Goal: Task Accomplishment & Management: Complete application form

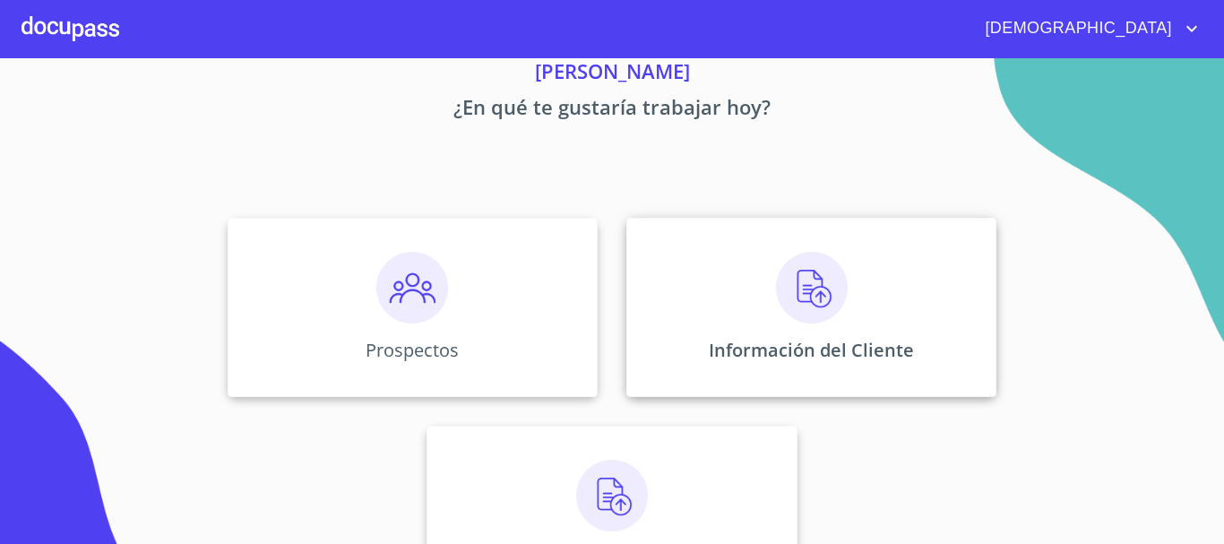
scroll to position [149, 0]
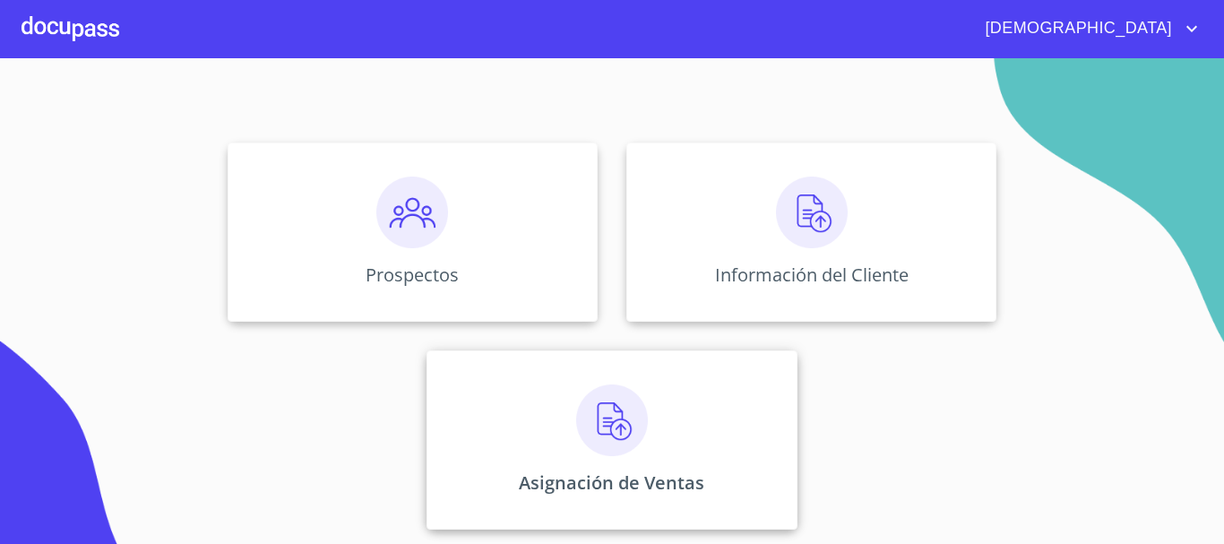
click at [655, 484] on p "Asignación de Ventas" at bounding box center [611, 482] width 185 height 24
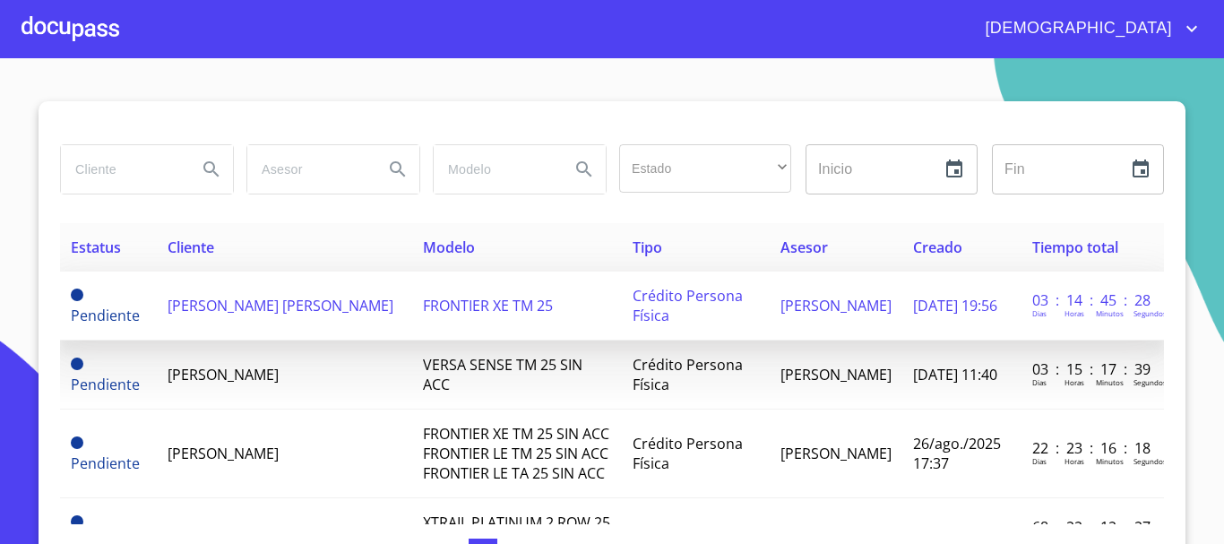
click at [305, 310] on td "[PERSON_NAME] [PERSON_NAME]" at bounding box center [284, 305] width 255 height 69
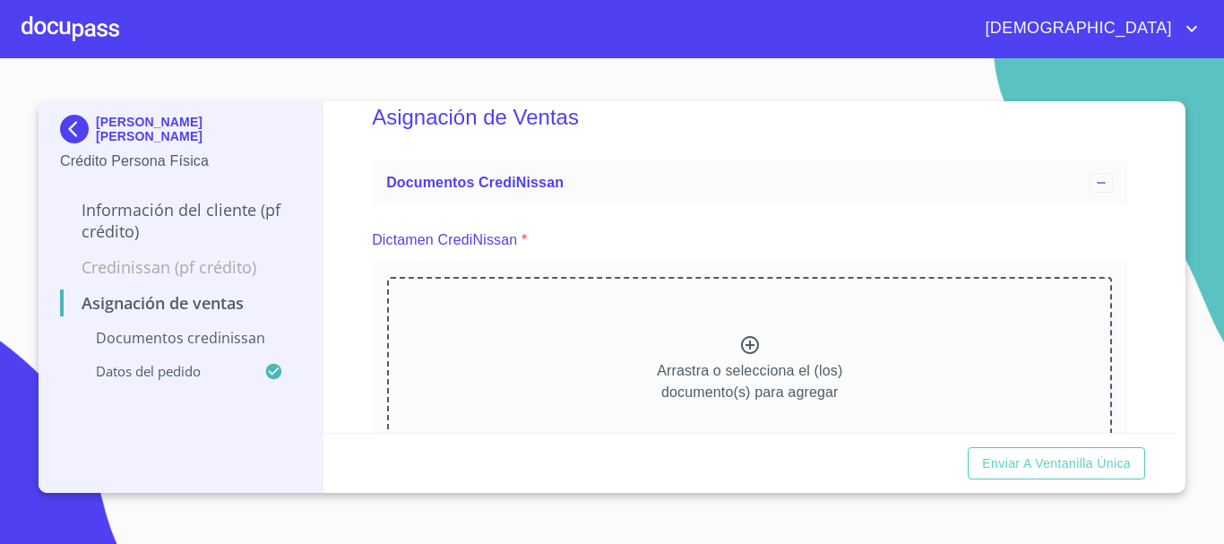
scroll to position [90, 0]
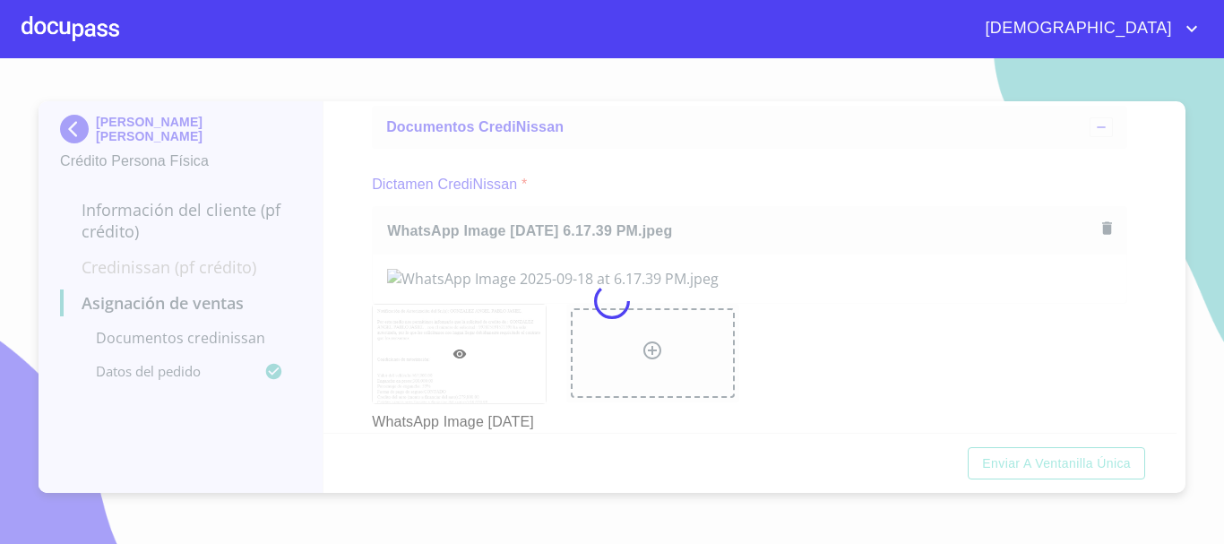
drag, startPoint x: 1107, startPoint y: 311, endPoint x: 1130, endPoint y: 315, distance: 23.6
click at [1107, 311] on div at bounding box center [612, 301] width 1224 height 486
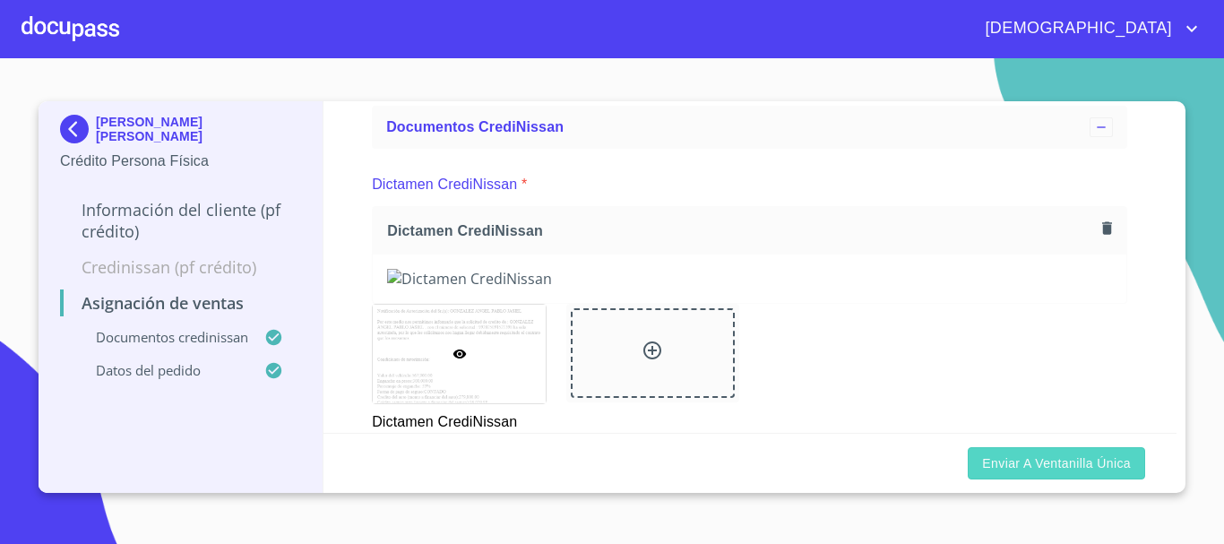
click at [1090, 462] on span "Enviar a Ventanilla única" at bounding box center [1056, 463] width 149 height 22
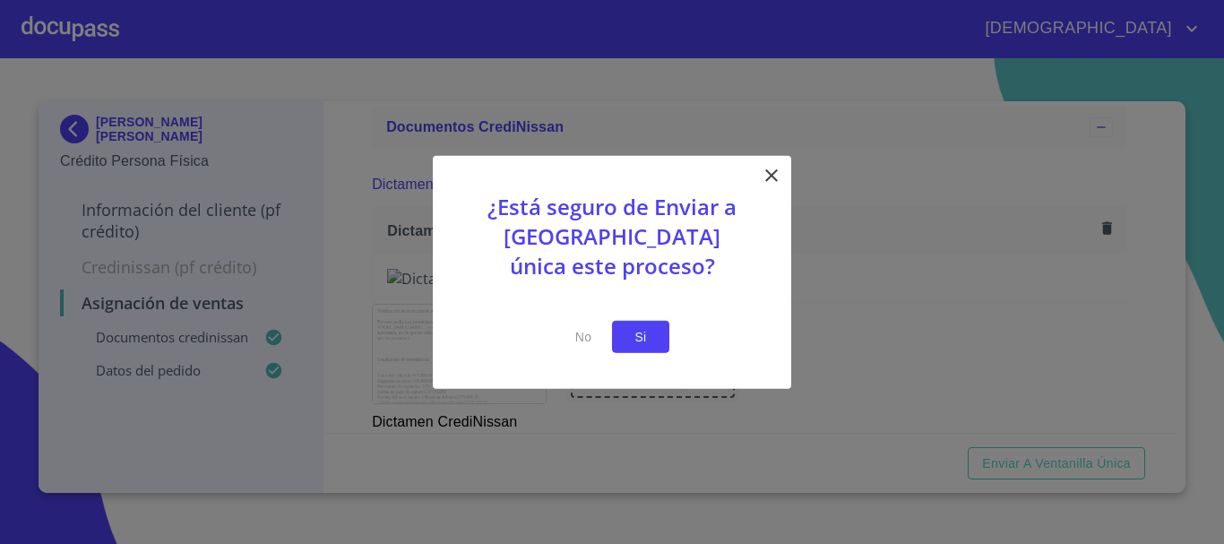
click at [642, 350] on button "Si" at bounding box center [640, 336] width 57 height 33
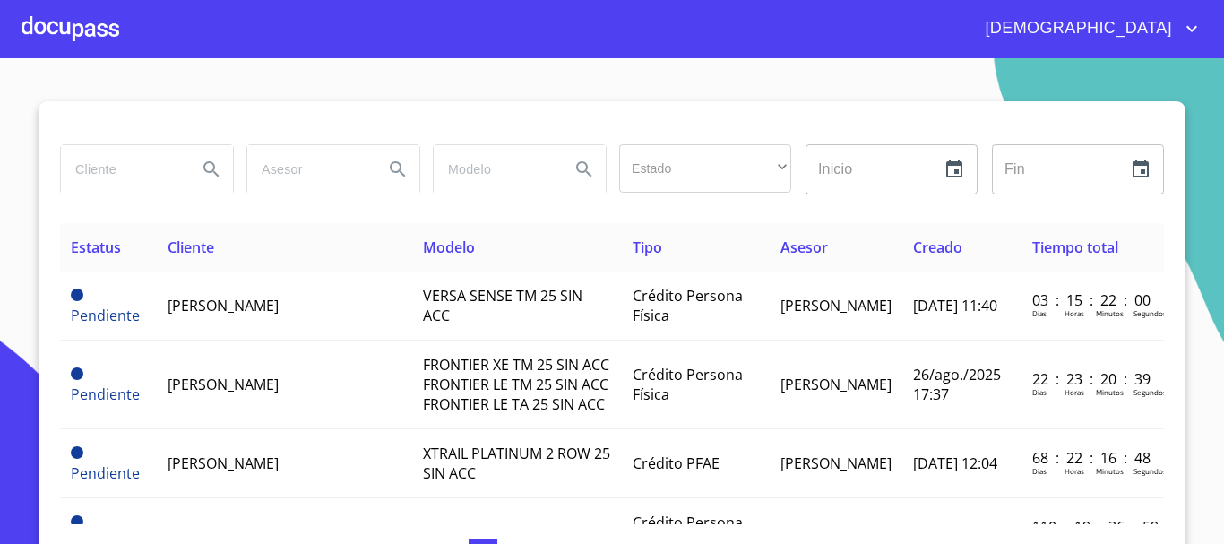
click at [109, 16] on div at bounding box center [71, 28] width 98 height 57
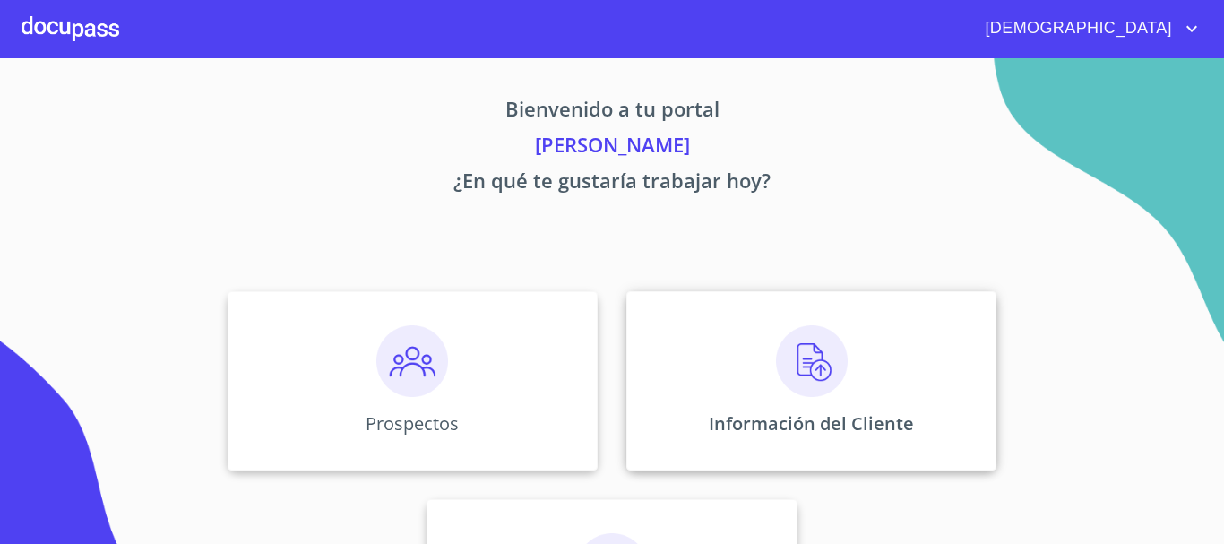
click at [800, 380] on img at bounding box center [812, 361] width 72 height 72
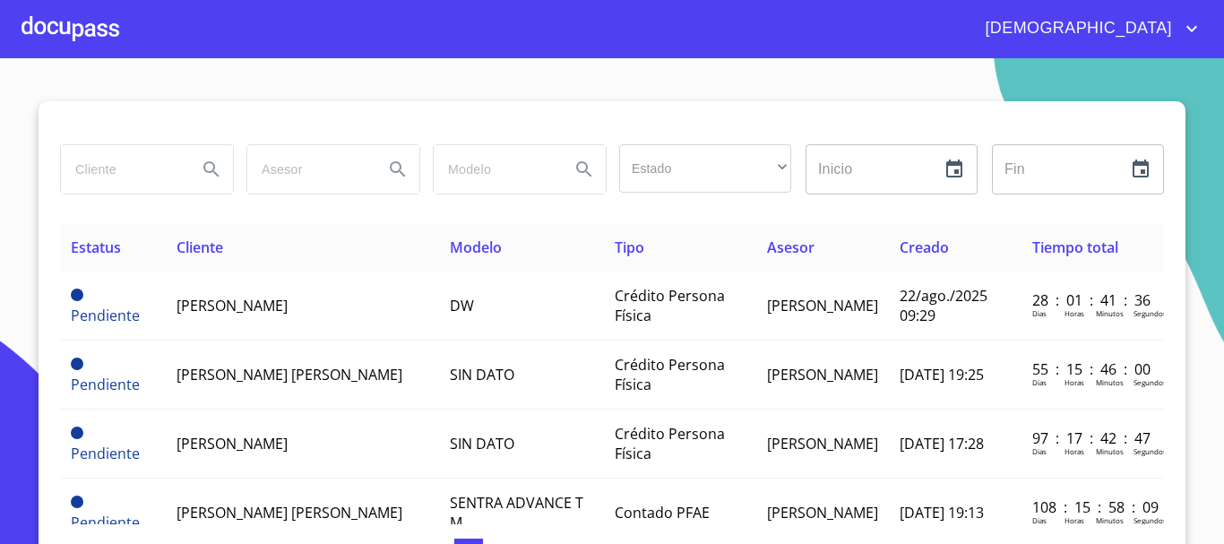
drag, startPoint x: 135, startPoint y: 182, endPoint x: 183, endPoint y: 216, distance: 58.4
click at [129, 182] on input "search" at bounding box center [122, 169] width 122 height 48
type input "[PERSON_NAME]"
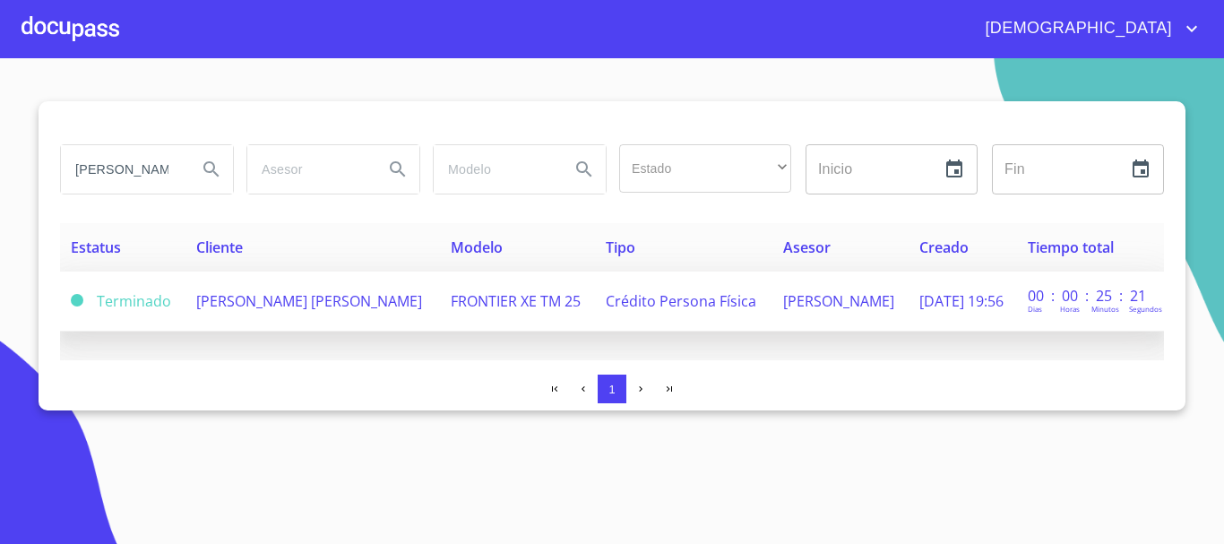
click at [340, 308] on span "[PERSON_NAME] [PERSON_NAME]" at bounding box center [309, 301] width 226 height 20
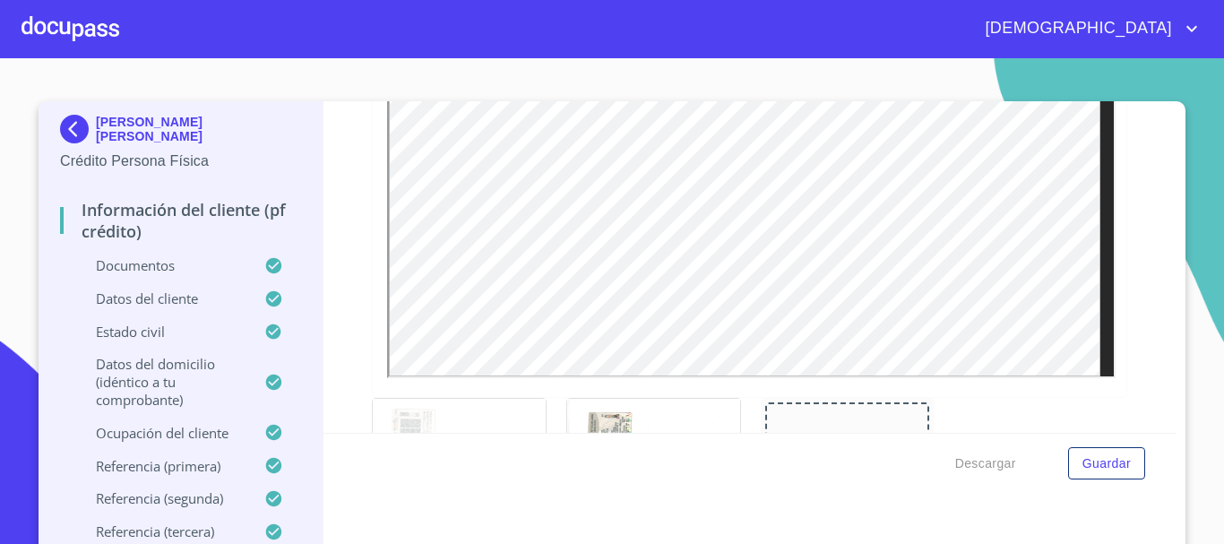
scroll to position [717, 0]
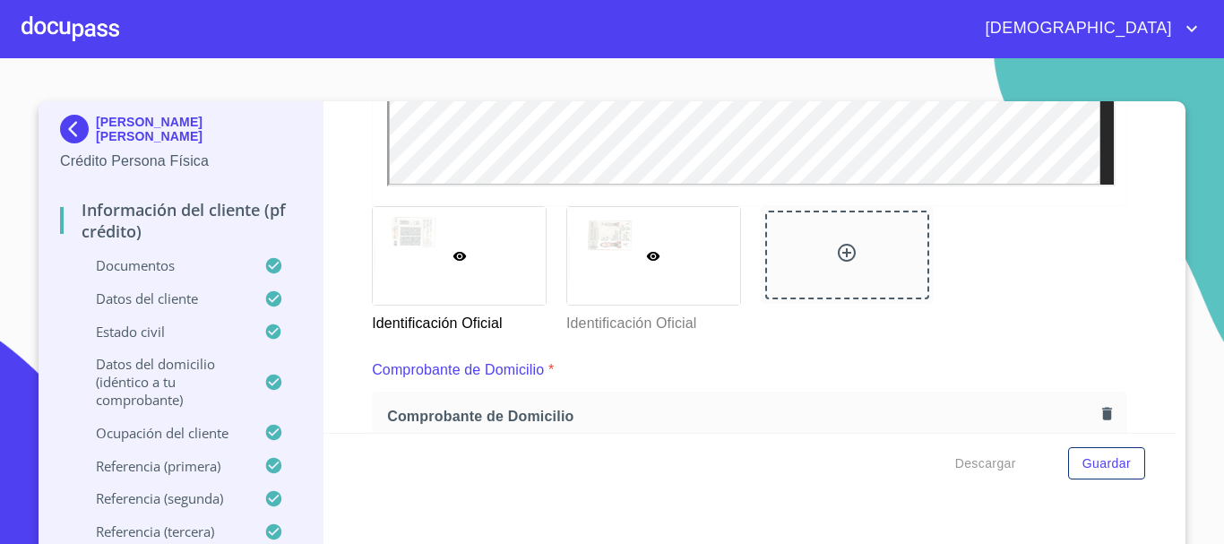
click at [685, 280] on div at bounding box center [653, 256] width 173 height 98
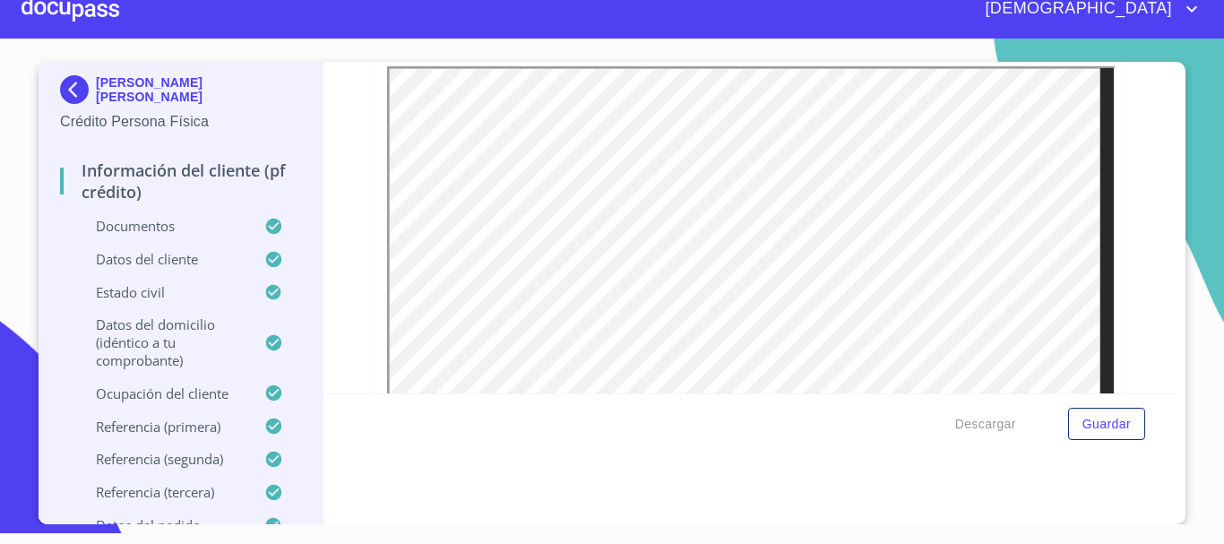
scroll to position [483, 0]
